Goal: Find contact information: Find contact information

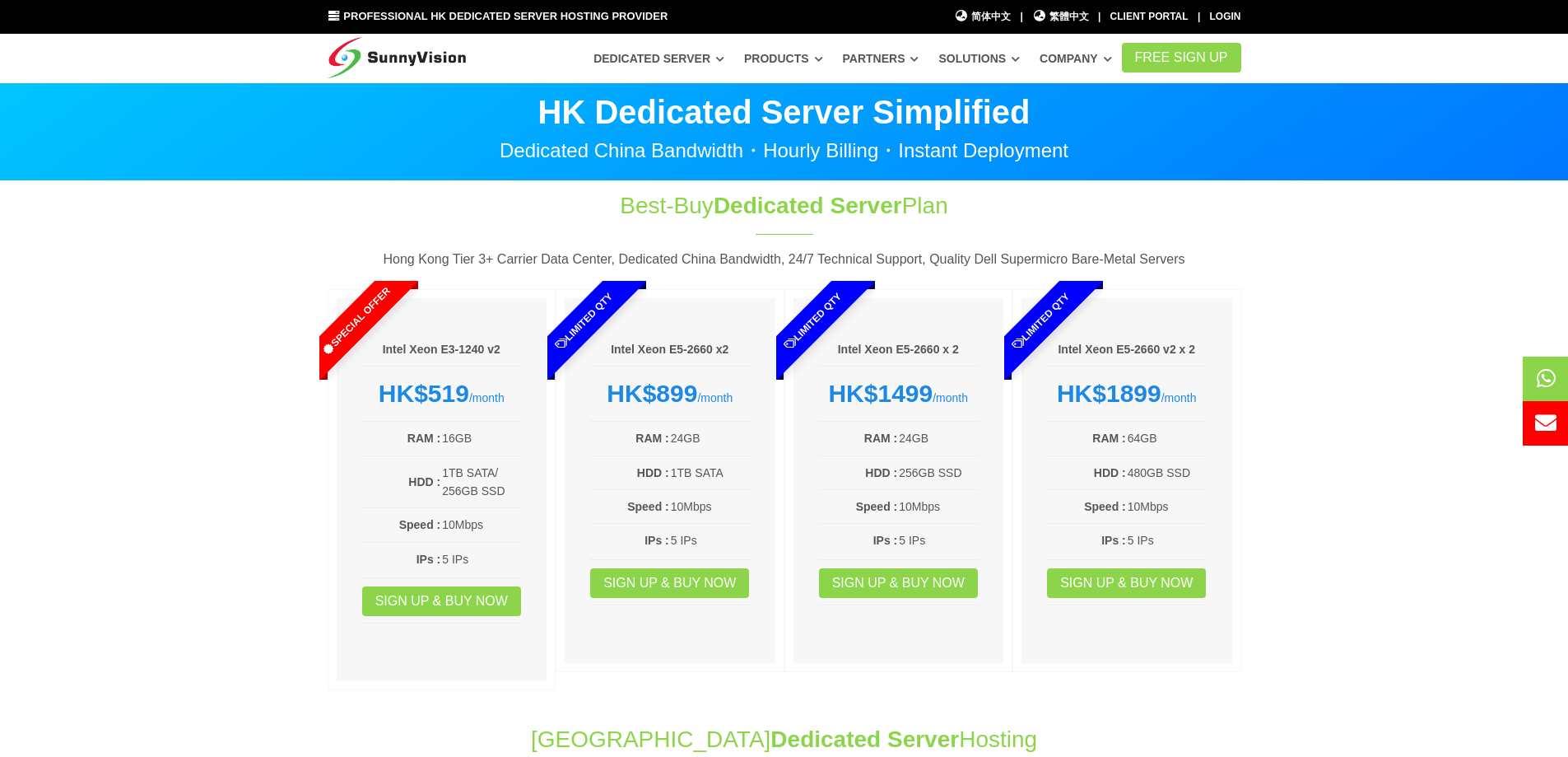
click at [386, 49] on img at bounding box center [396, 54] width 139 height 41
click at [384, 57] on img at bounding box center [396, 54] width 139 height 41
click at [1074, 18] on span "繁體中文" at bounding box center [1061, 17] width 57 height 15
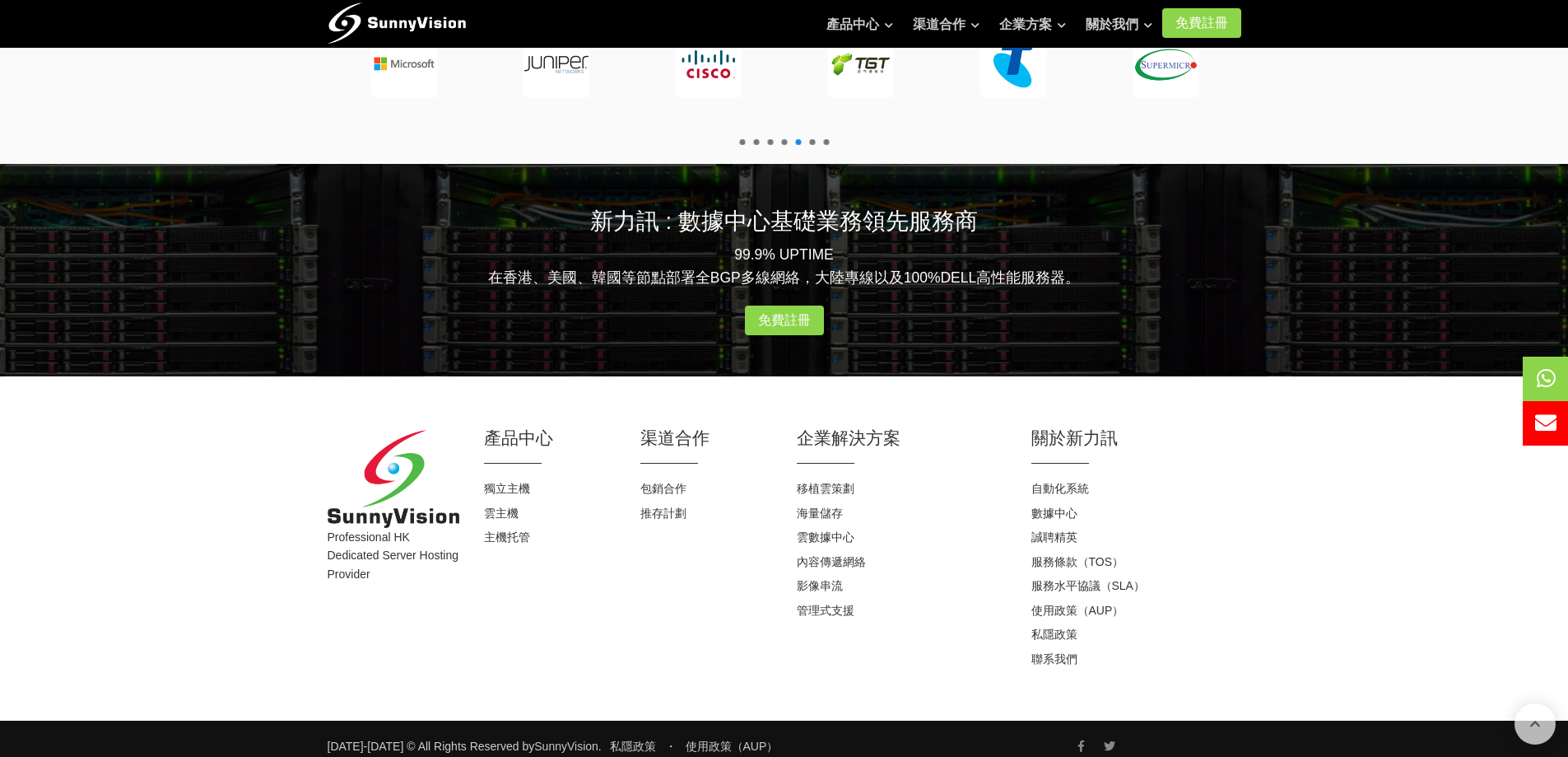
scroll to position [1986, 0]
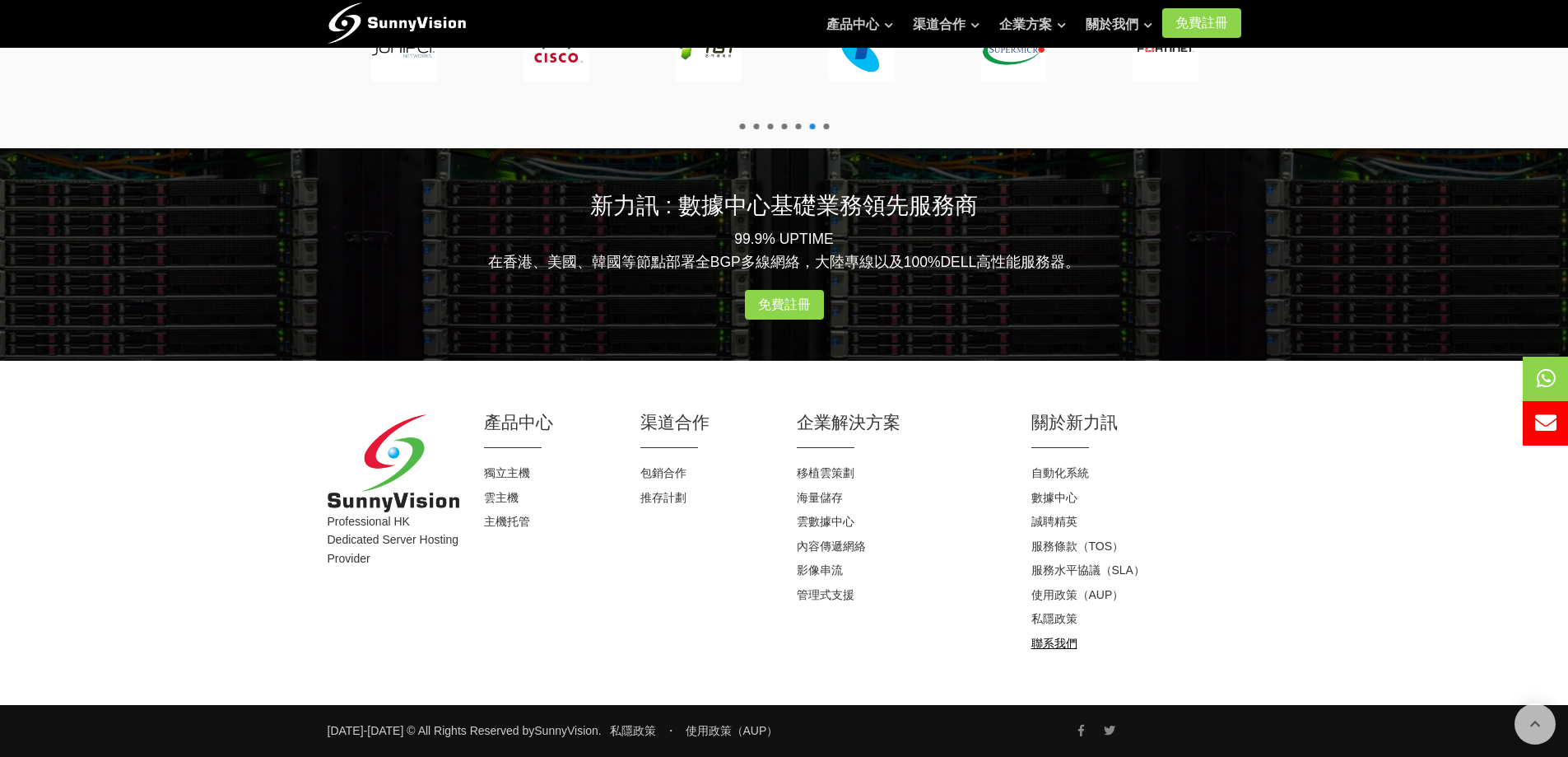
click at [1066, 642] on link "聯系我們" at bounding box center [1054, 643] width 46 height 13
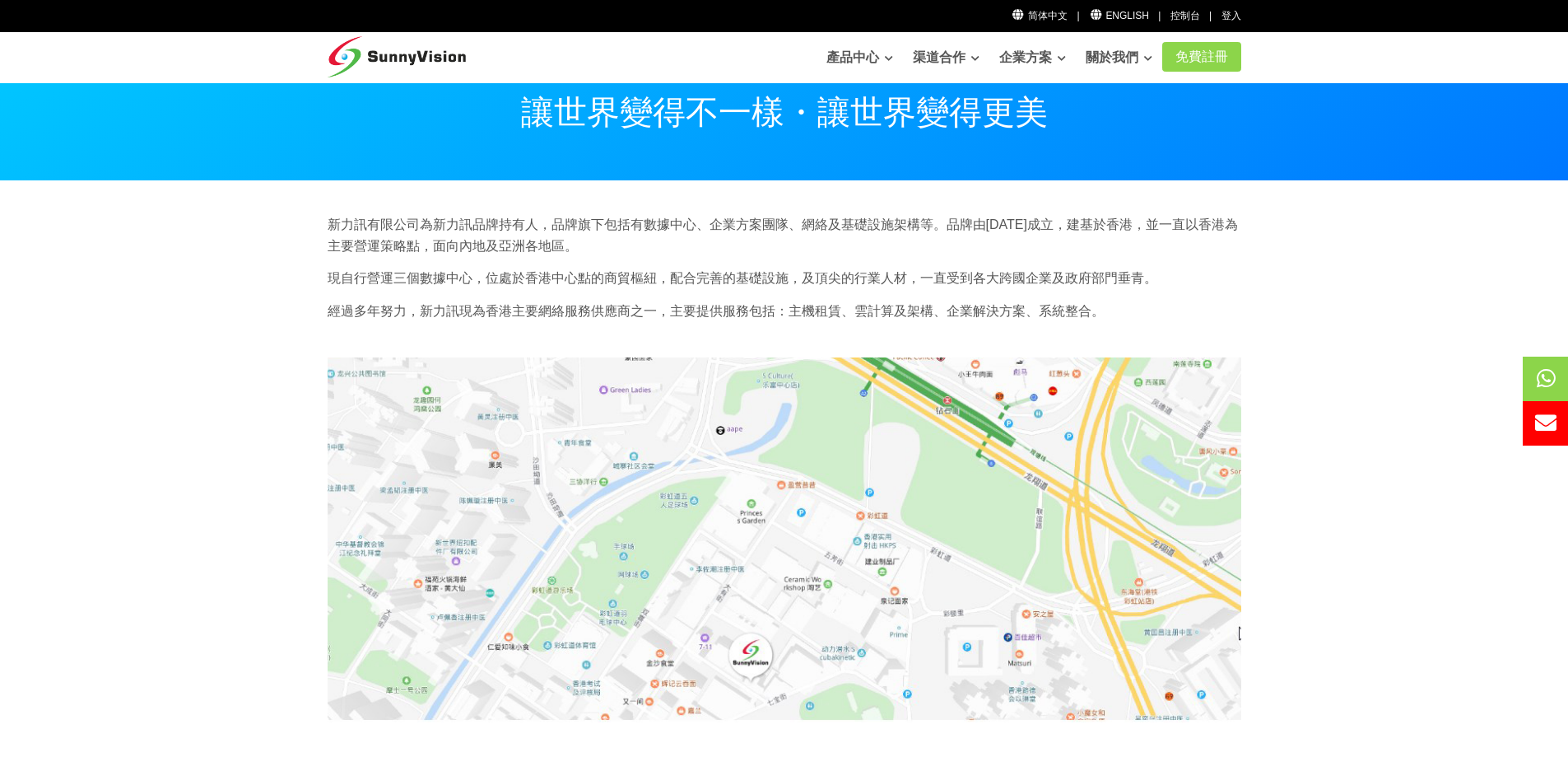
click at [1215, 215] on p "新力訊有限公司為新力訊品牌持有人，品牌旗下包括有數據中心、企業方案團隊、網絡及基礎設施架構等。品牌由[DATE]成立，建基於香港，並一直以香港為主要營運策略點…" at bounding box center [784, 235] width 914 height 42
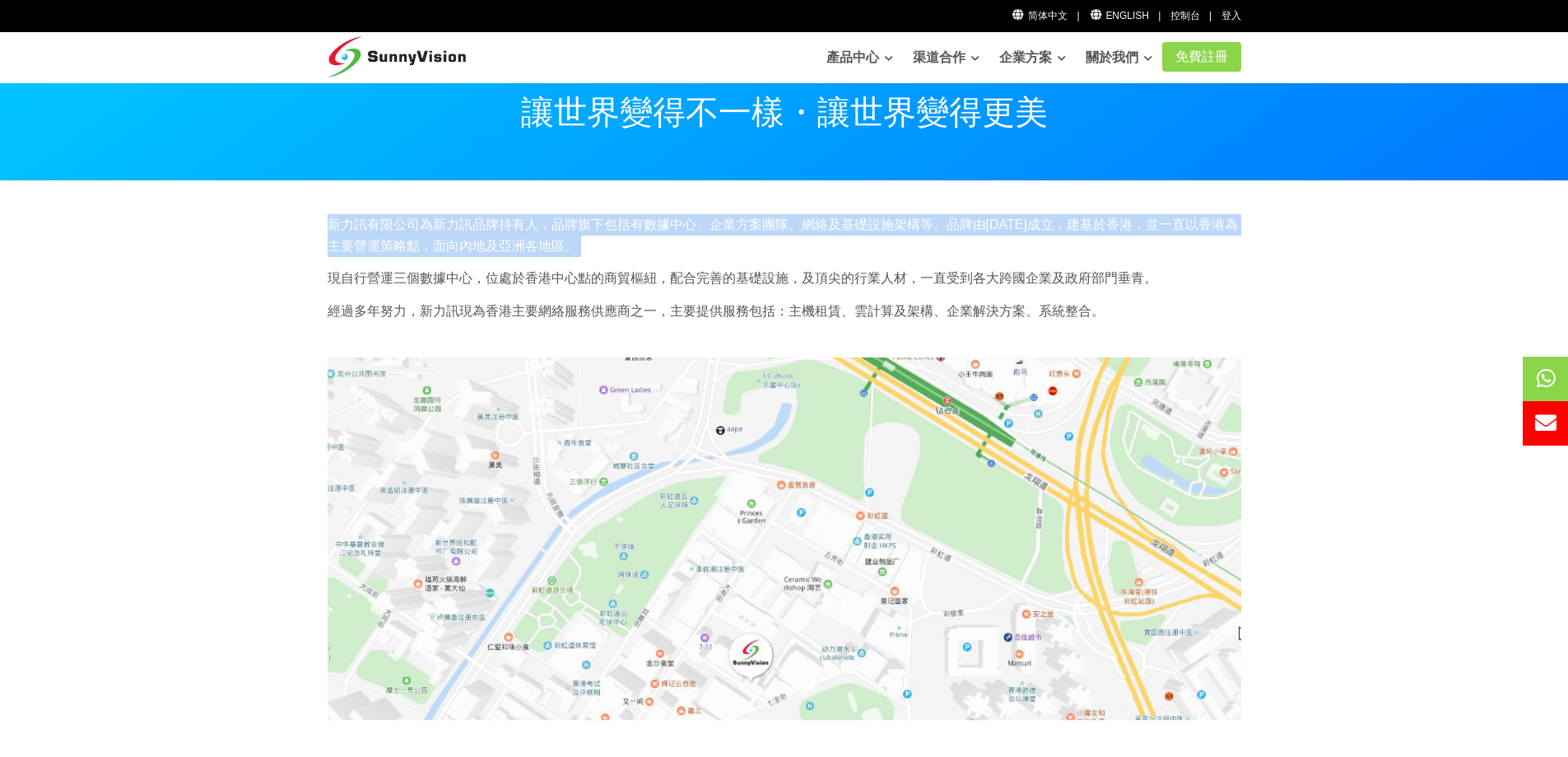
click at [1215, 215] on p "新力訊有限公司為新力訊品牌持有人，品牌旗下包括有數據中心、企業方案團隊、網絡及基礎設施架構等。品牌由[DATE]成立，建基於香港，並一直以香港為主要營運策略點…" at bounding box center [784, 235] width 914 height 42
